Goal: Check status

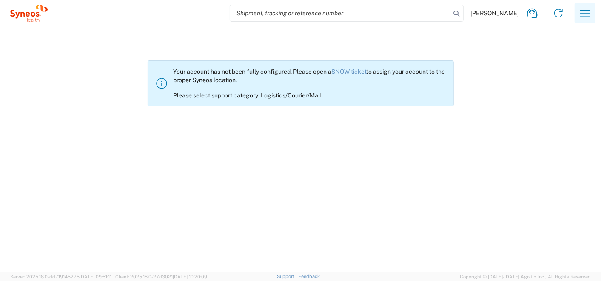
click at [583, 12] on icon "button" at bounding box center [585, 13] width 14 height 14
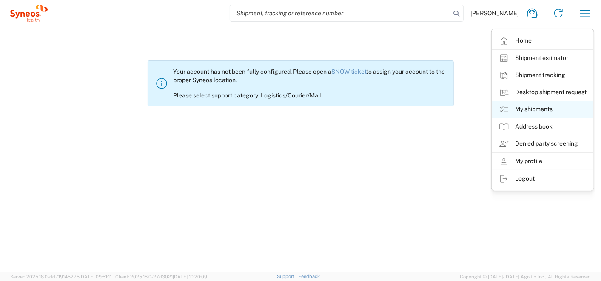
click at [523, 107] on link "My shipments" at bounding box center [542, 109] width 101 height 17
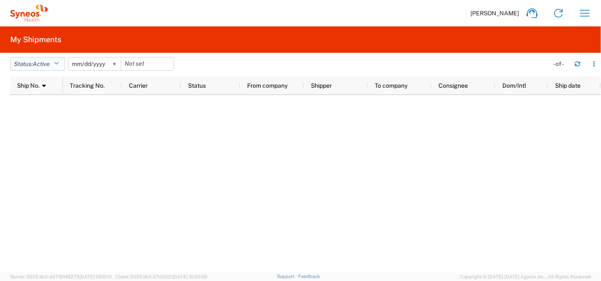
click at [28, 66] on button "Status: Active" at bounding box center [37, 64] width 55 height 14
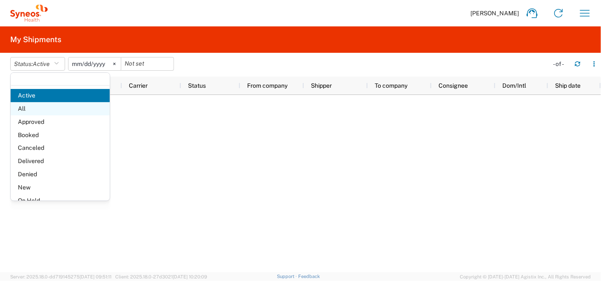
click at [23, 108] on span "All" at bounding box center [60, 108] width 99 height 13
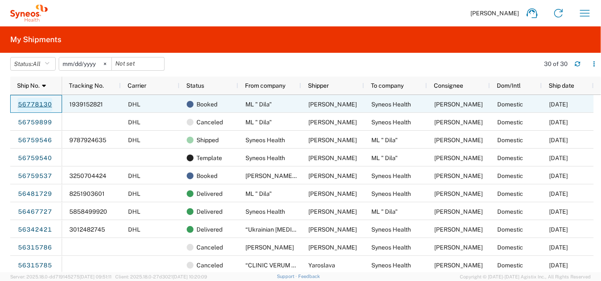
click at [28, 101] on link "56778130" at bounding box center [34, 105] width 35 height 14
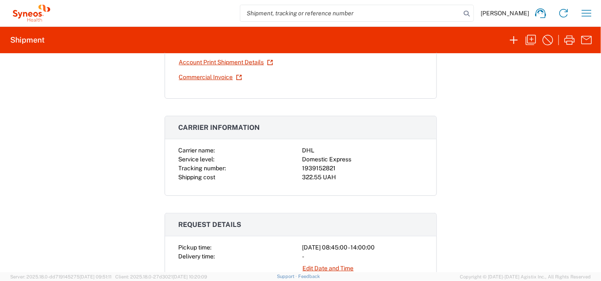
scroll to position [189, 0]
